Goal: Information Seeking & Learning: Learn about a topic

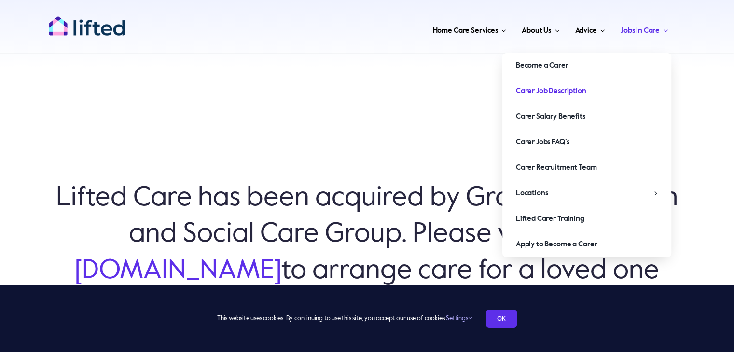
click at [559, 84] on span "Carer Job Description" at bounding box center [551, 90] width 70 height 15
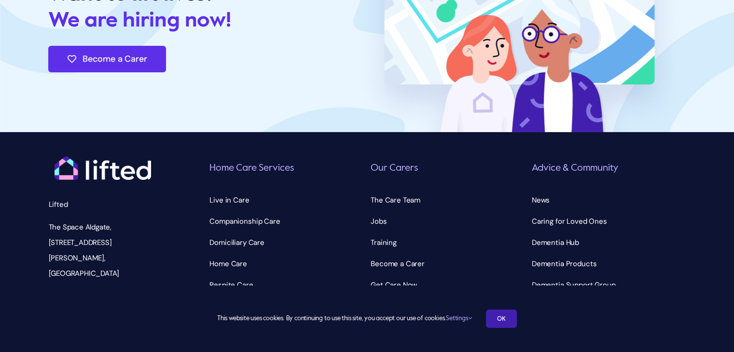
scroll to position [3349, 0]
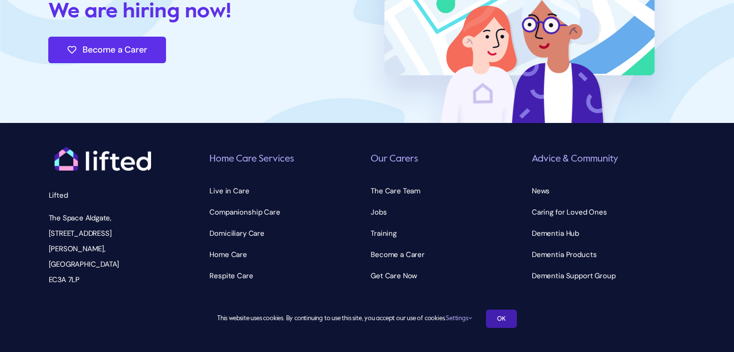
click at [508, 326] on link "OK" at bounding box center [501, 319] width 31 height 18
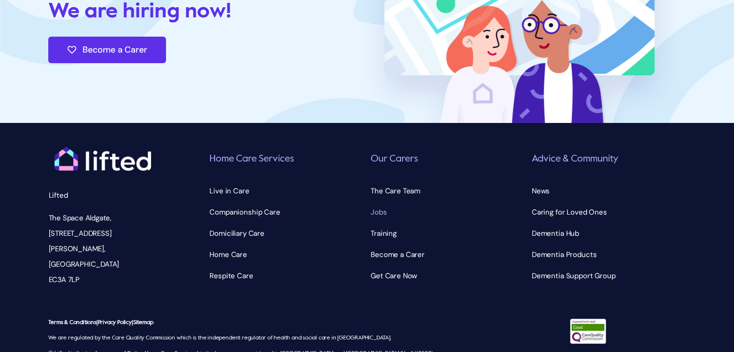
click at [372, 205] on span "Jobs" at bounding box center [378, 212] width 16 height 15
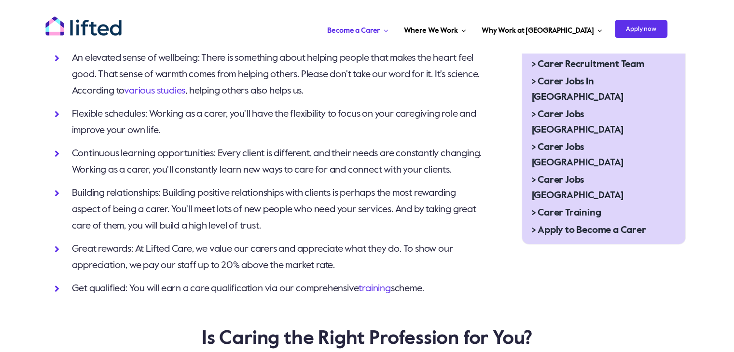
scroll to position [434, 0]
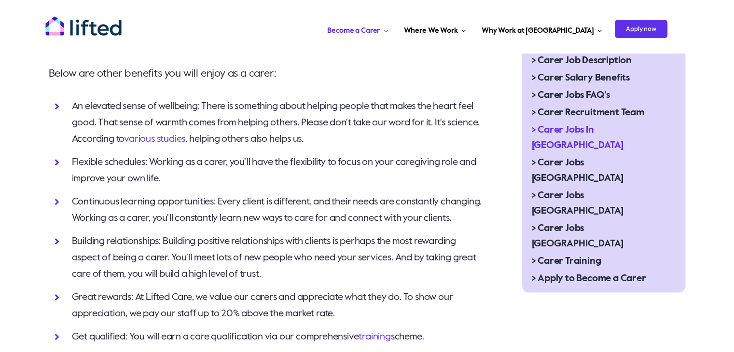
click at [556, 127] on span "> Carer Jobs In [GEOGRAPHIC_DATA]" at bounding box center [596, 138] width 128 height 31
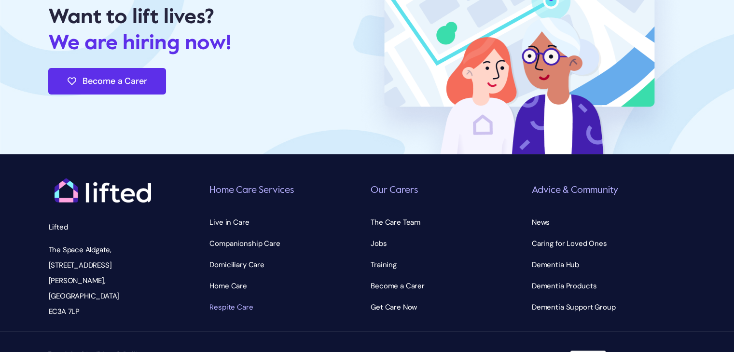
scroll to position [3684, 0]
